Goal: Information Seeking & Learning: Learn about a topic

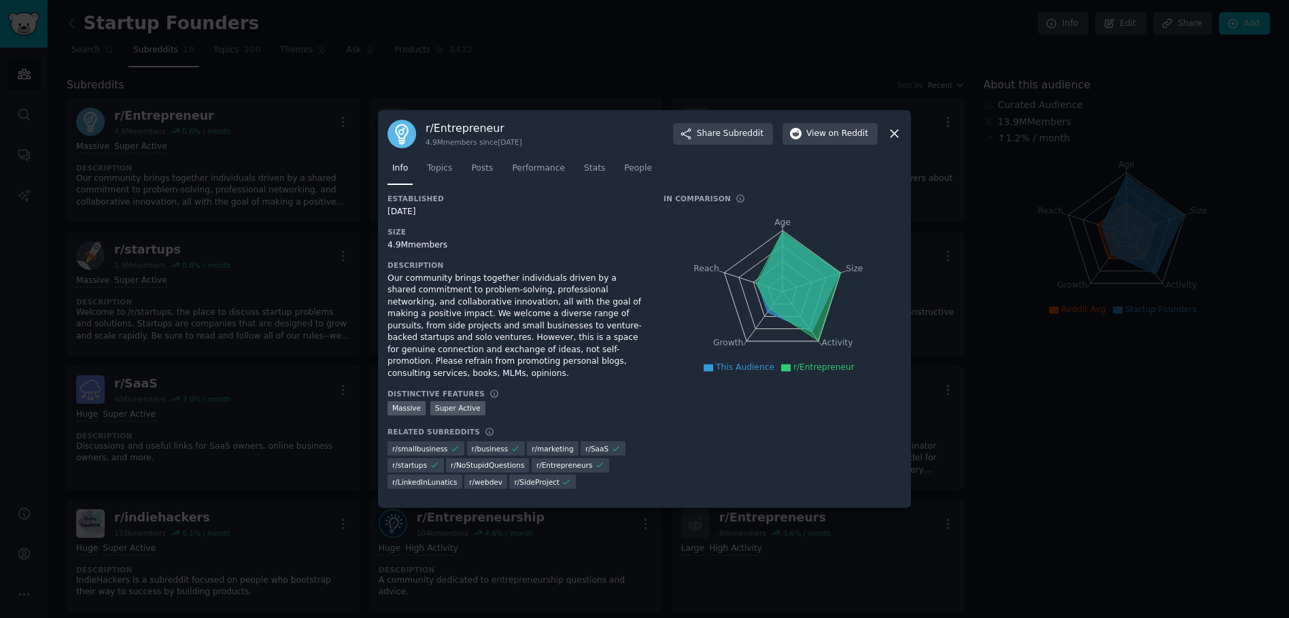
click at [893, 134] on icon at bounding box center [895, 133] width 14 height 14
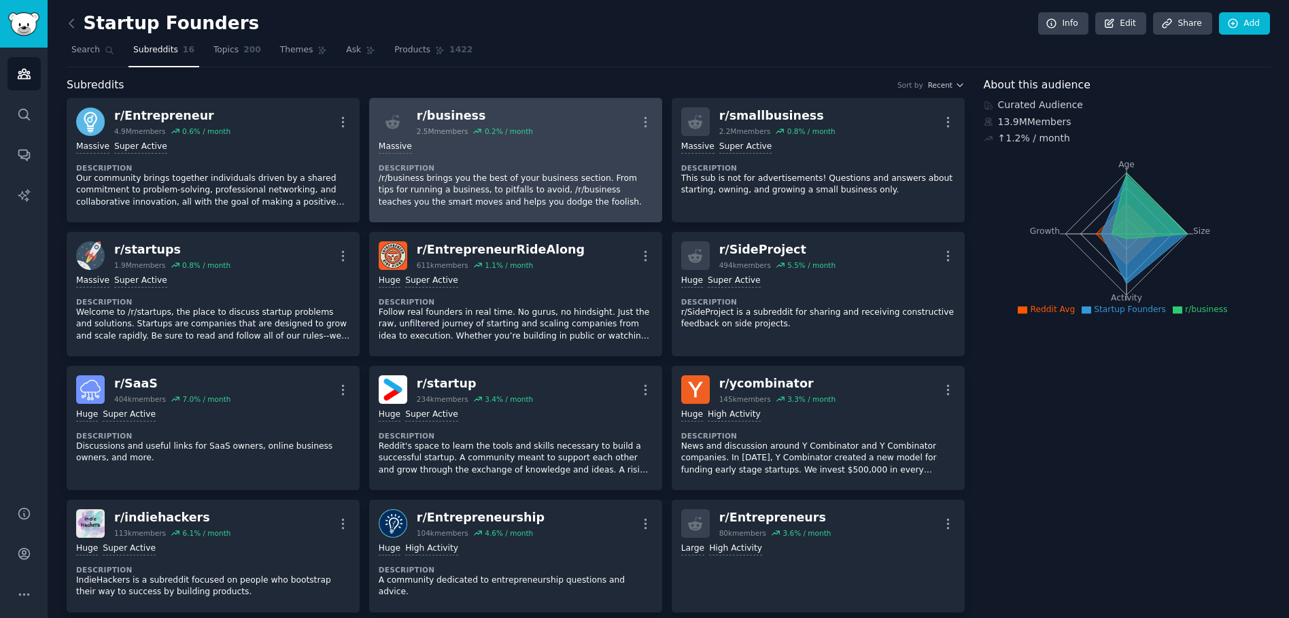
click at [456, 118] on div "r/ business" at bounding box center [475, 115] width 116 height 17
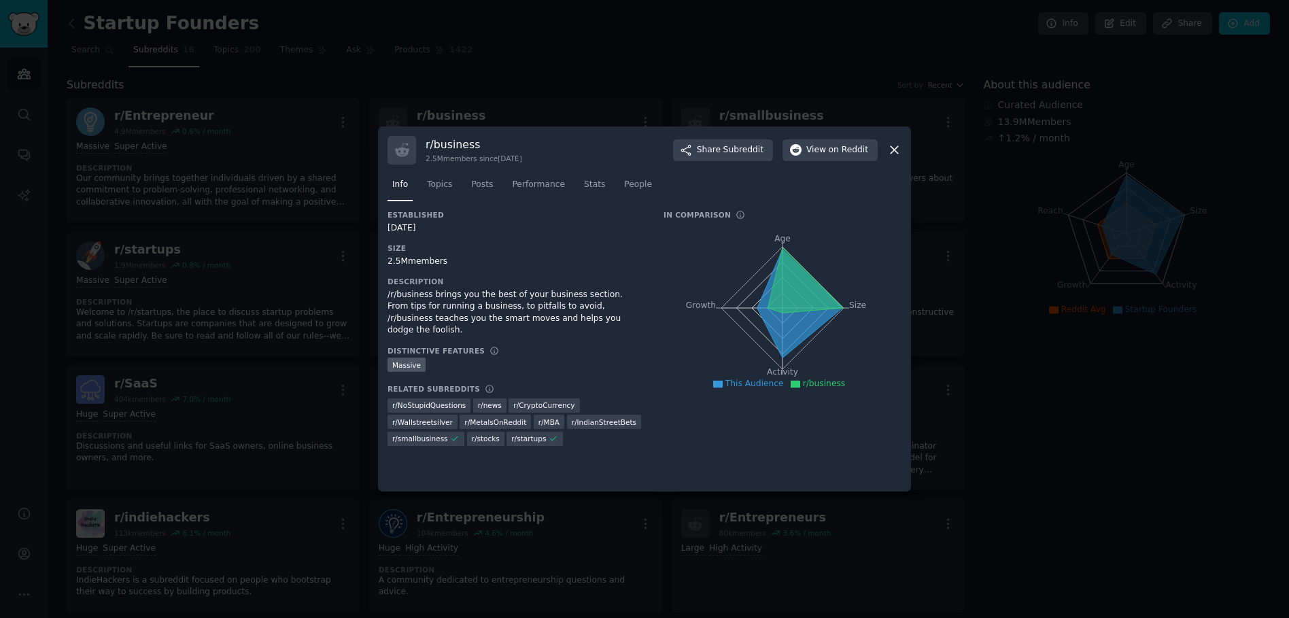
click at [892, 150] on icon at bounding box center [895, 150] width 14 height 14
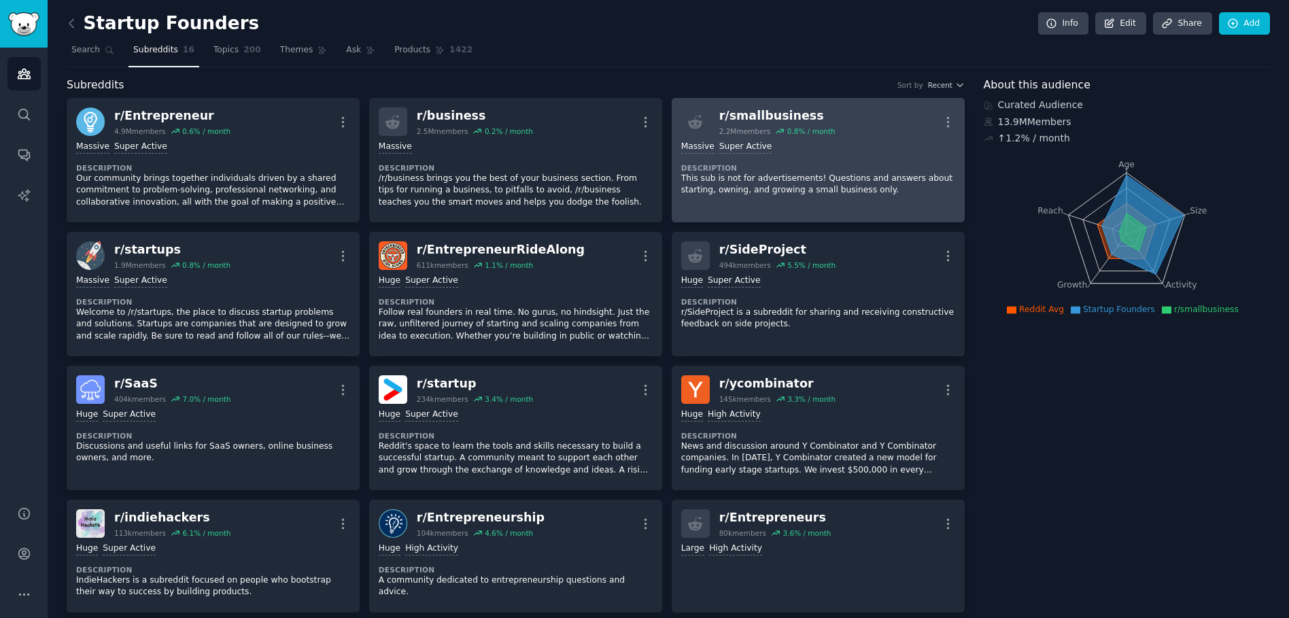
click at [809, 127] on div "0.8 % / month" at bounding box center [812, 131] width 48 height 10
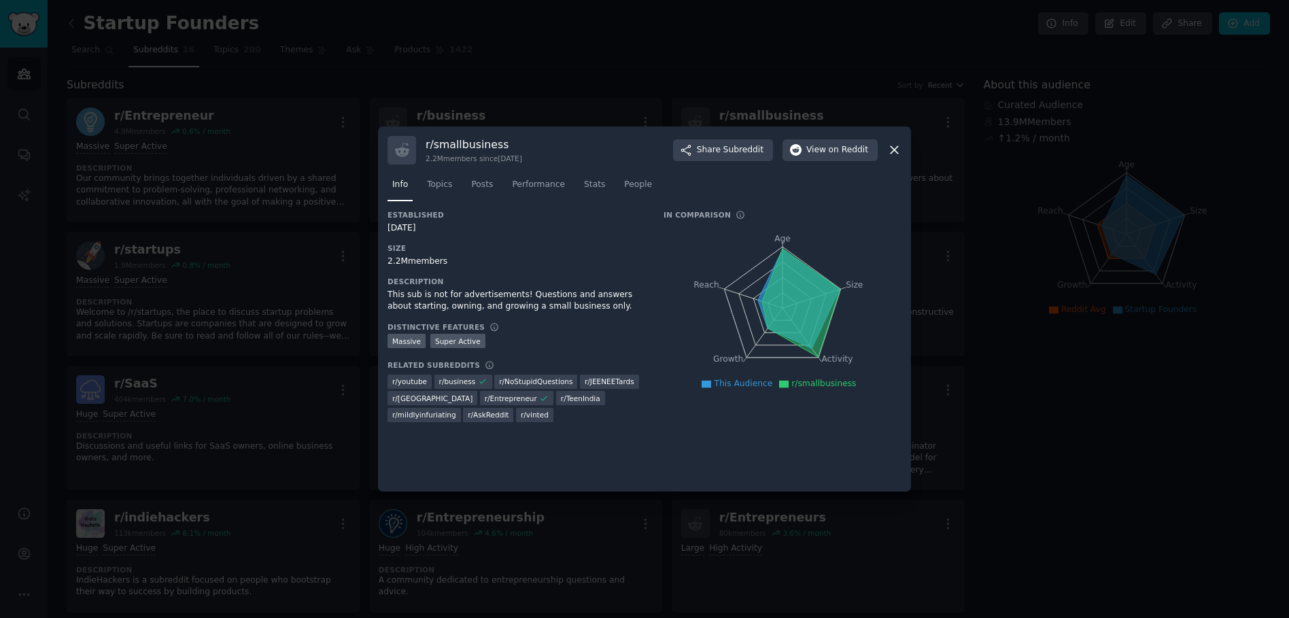
click at [1036, 222] on div at bounding box center [644, 309] width 1289 height 618
